Goal: Find specific page/section: Find specific page/section

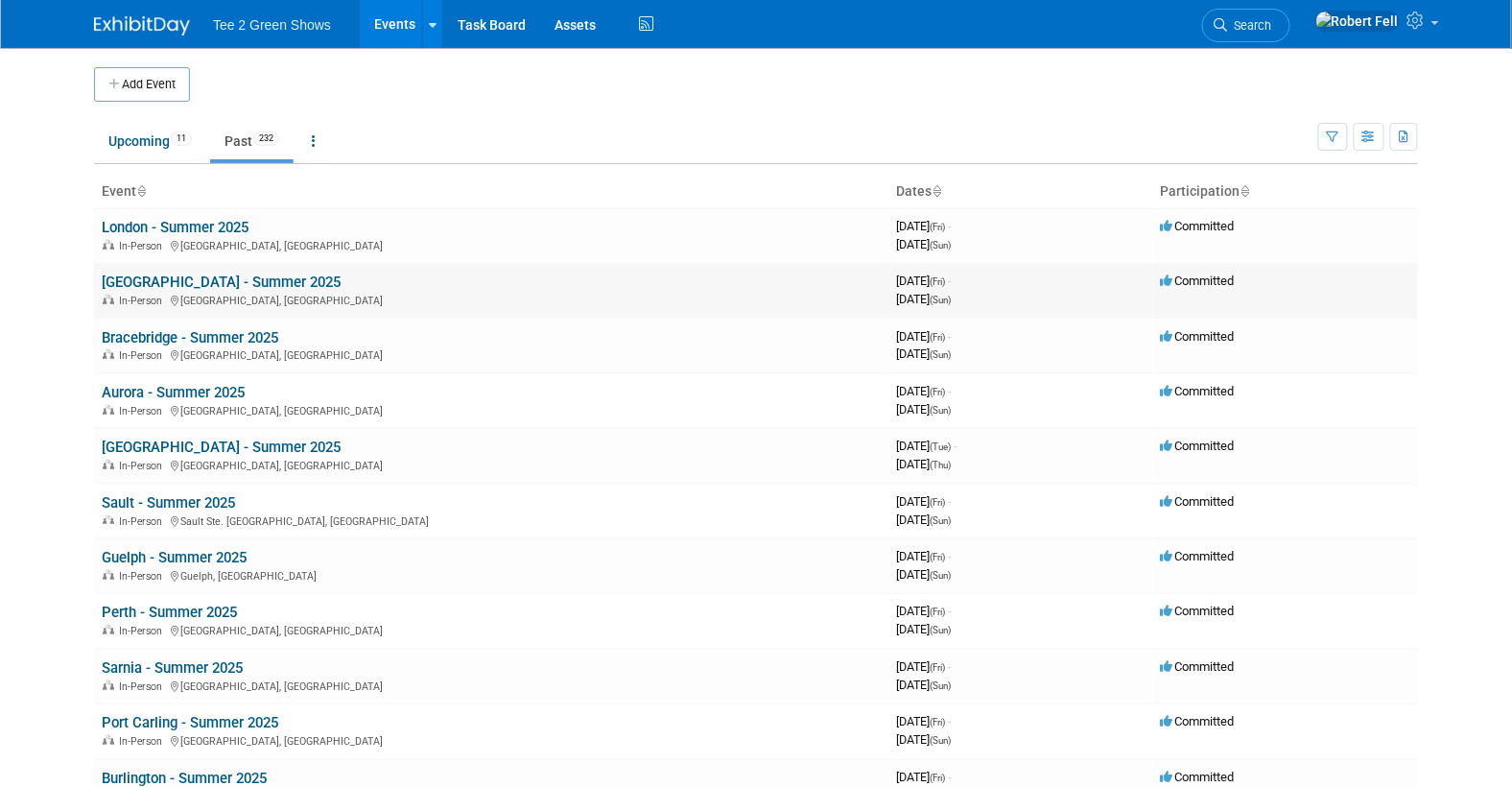
scroll to position [1804, 0]
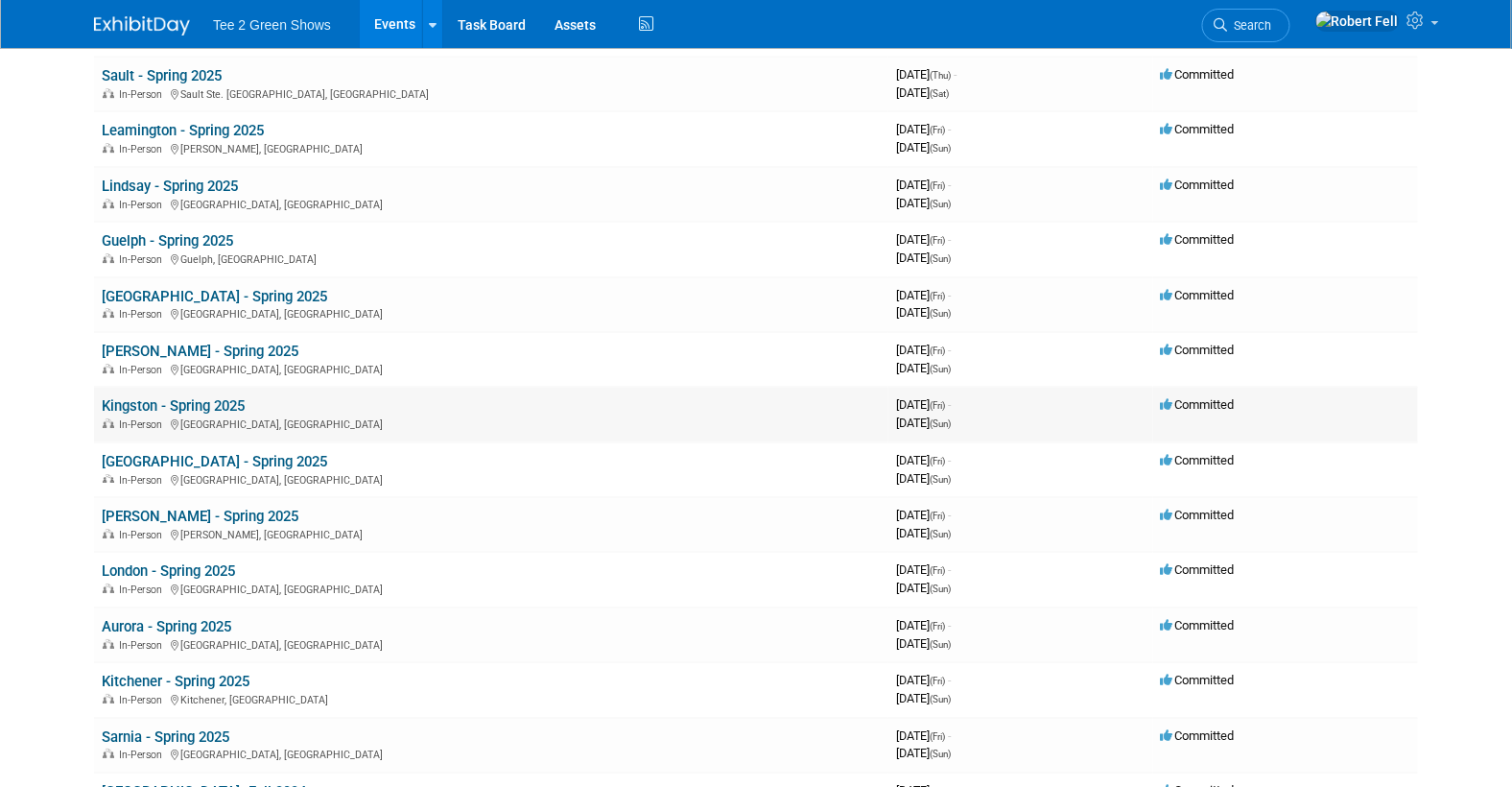
click at [222, 398] on link "Kingston - Spring 2025" at bounding box center [173, 407] width 143 height 18
click at [165, 398] on link "Kingston - Spring 2025" at bounding box center [173, 407] width 143 height 18
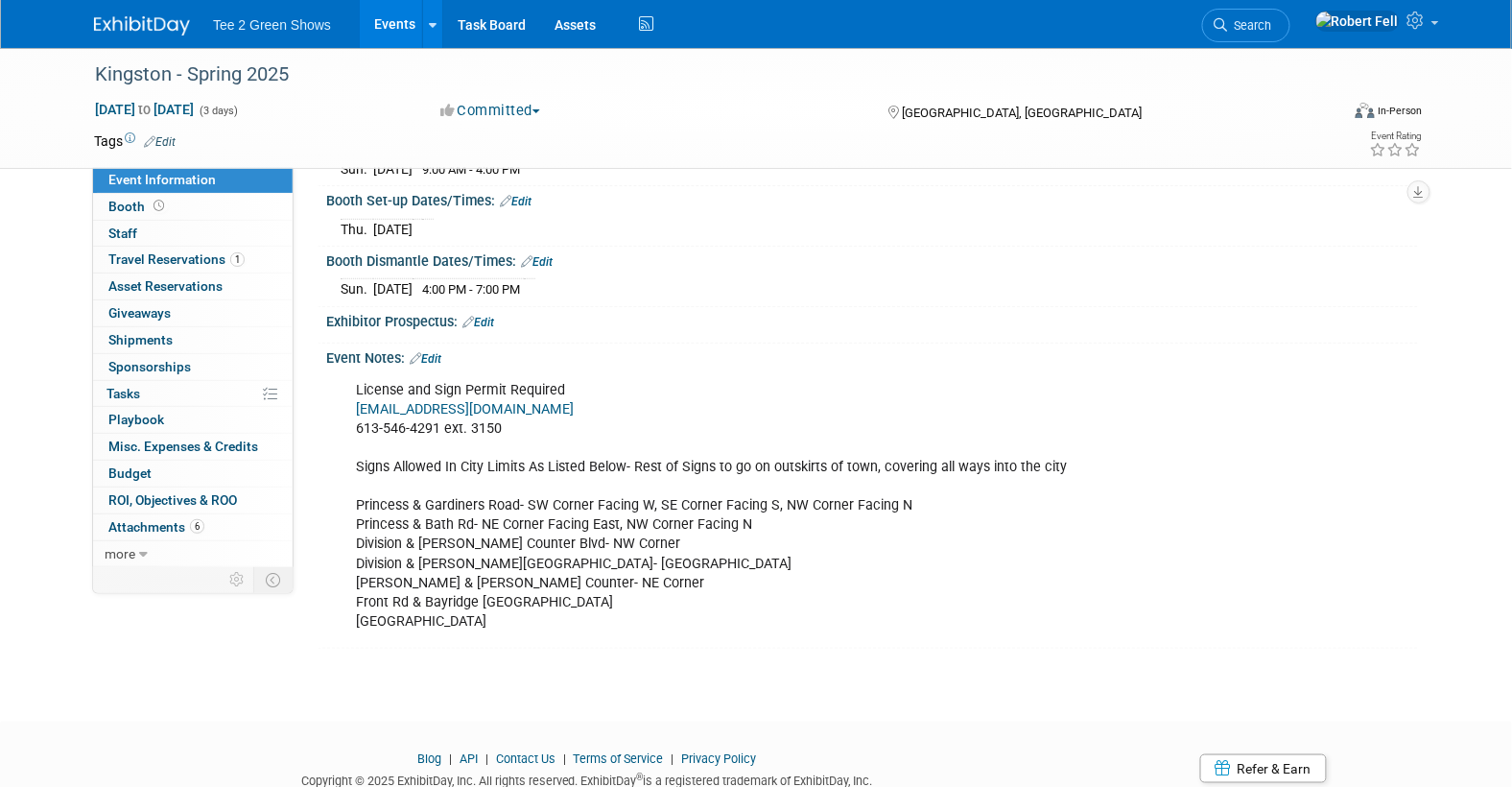
scroll to position [355, 0]
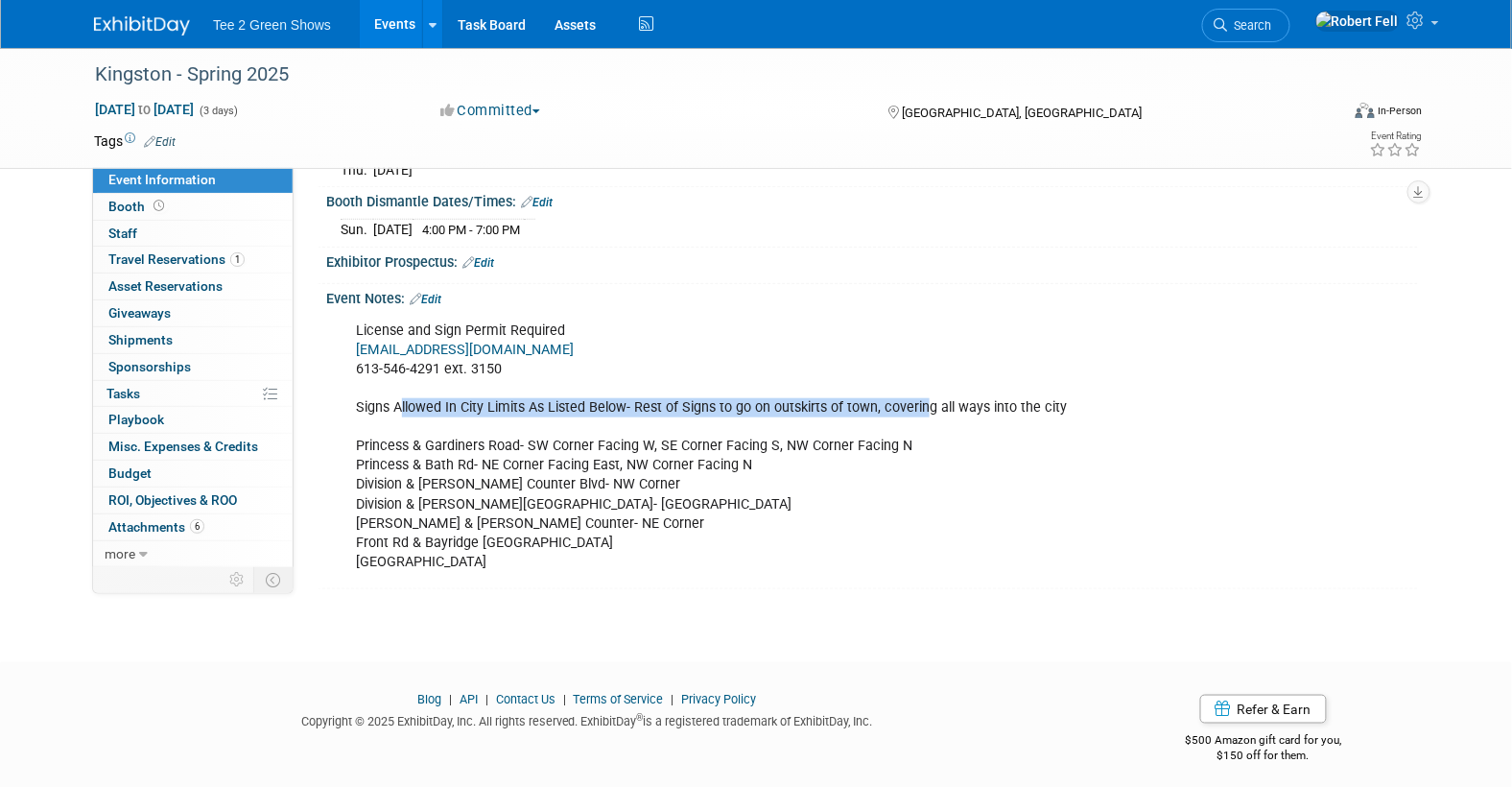
drag, startPoint x: 404, startPoint y: 404, endPoint x: 818, endPoint y: 409, distance: 414.0
click at [906, 409] on div "License and Sign Permit Required licensing@cityofkingston.ca 613-546-4291 ext. …" at bounding box center [774, 447] width 864 height 269
click at [647, 416] on div "License and Sign Permit Required licensing@cityofkingston.ca 613-546-4291 ext. …" at bounding box center [774, 447] width 864 height 269
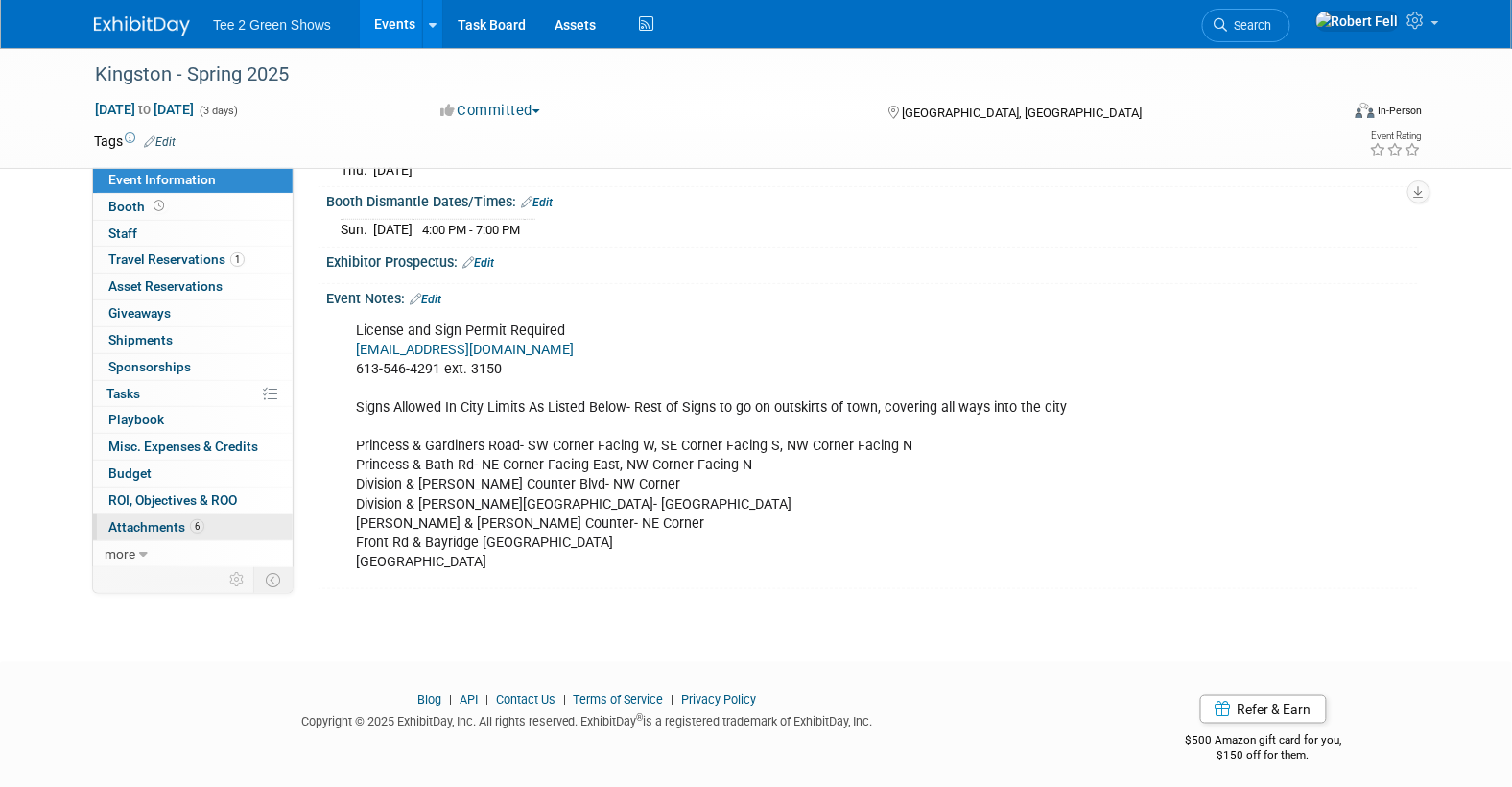
click at [168, 520] on span "Attachments 6" at bounding box center [157, 527] width 96 height 16
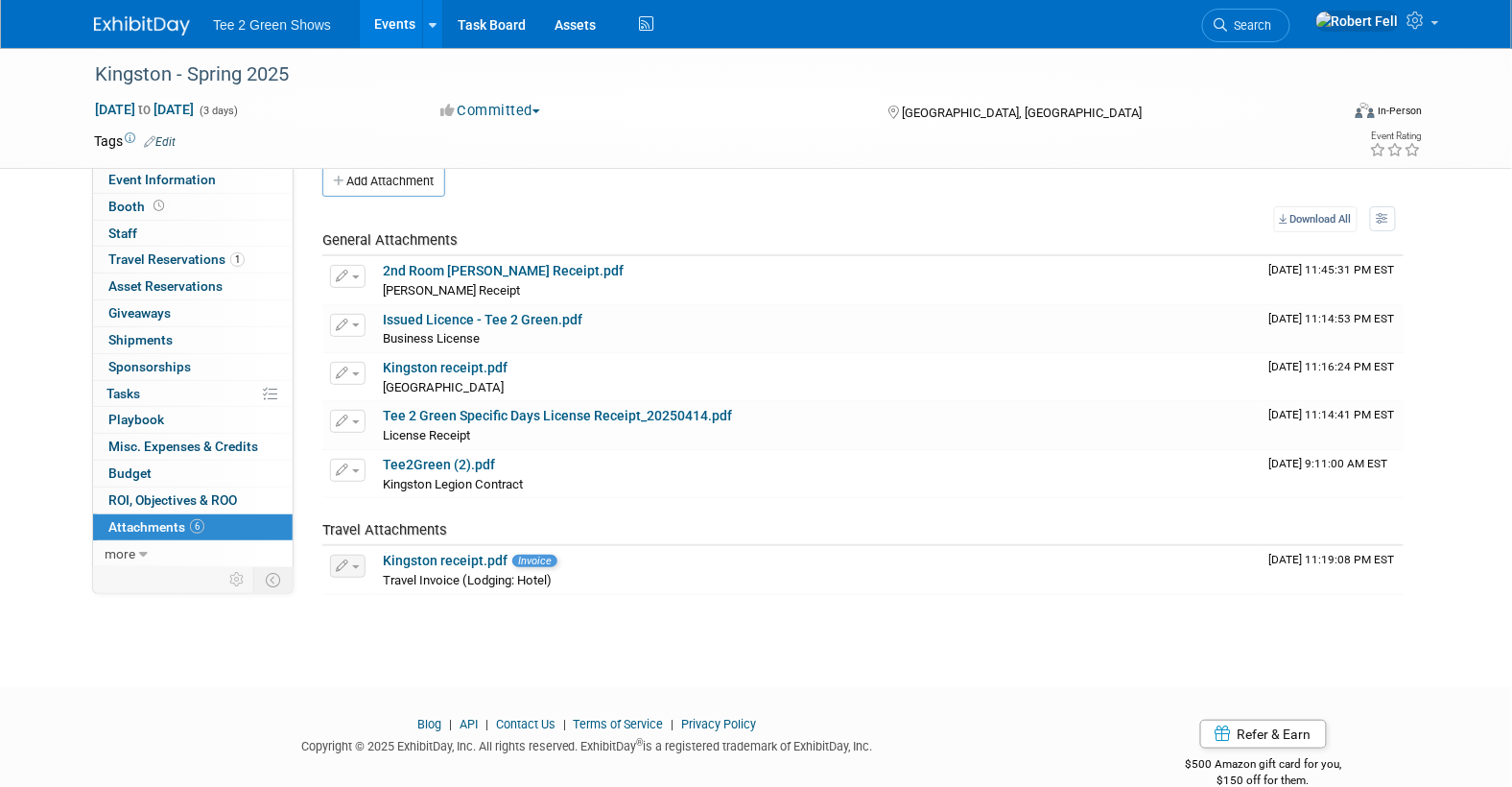
scroll to position [55, 0]
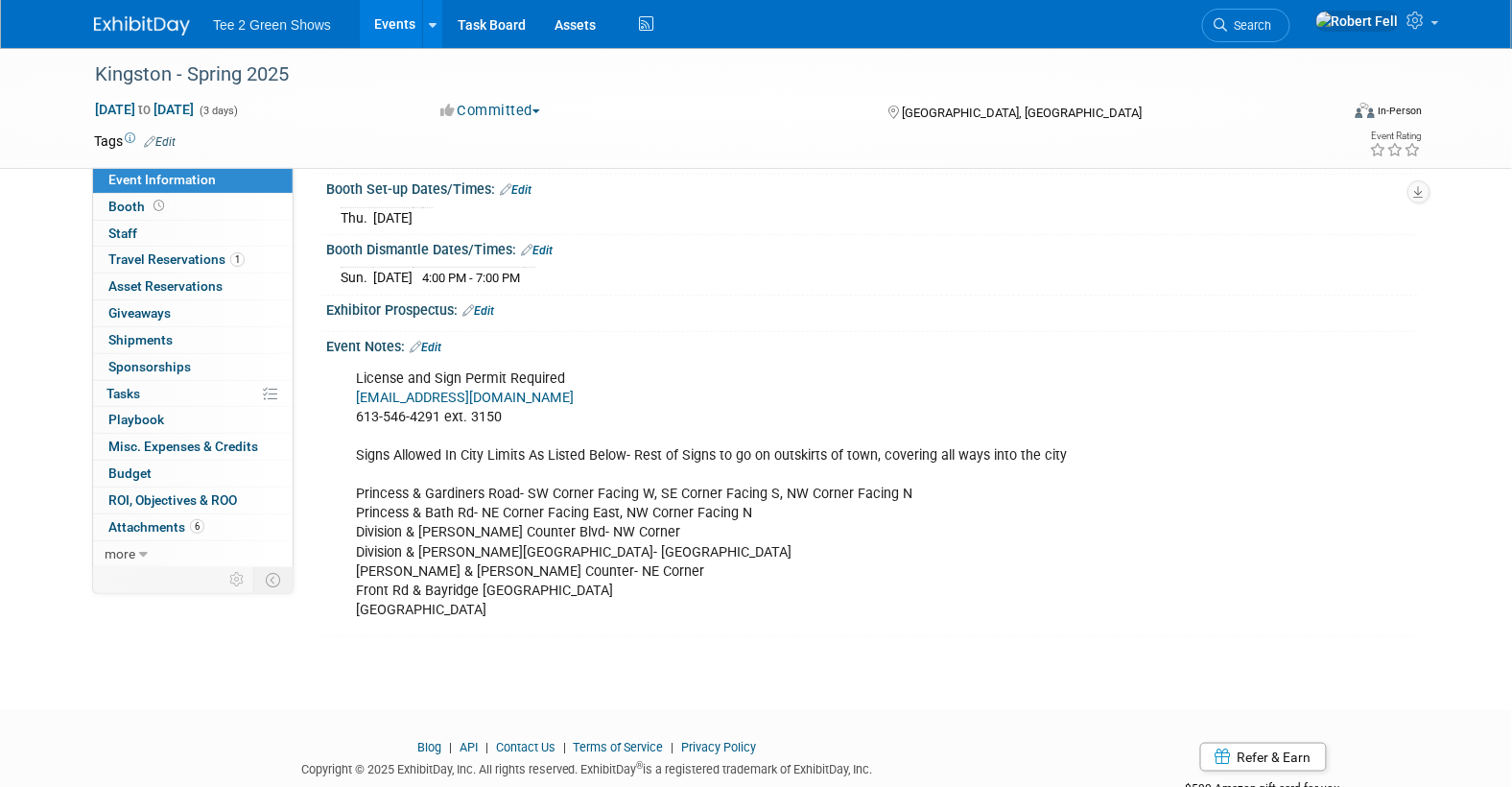
scroll to position [355, 0]
